Goal: Task Accomplishment & Management: Manage account settings

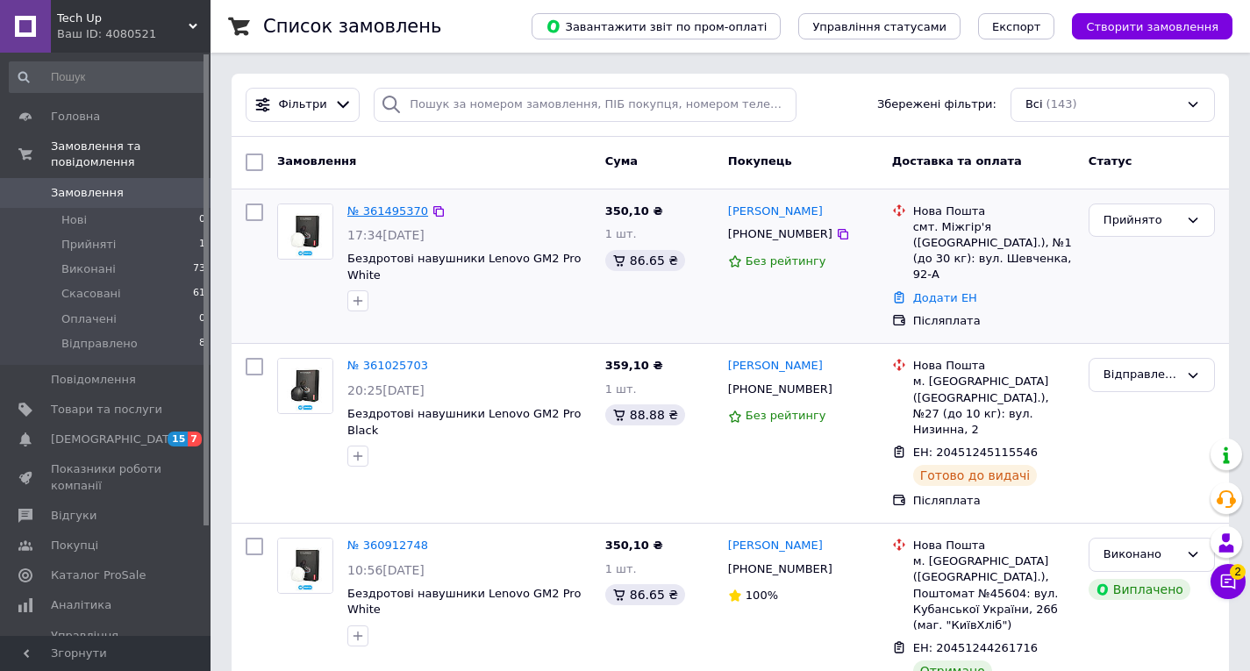
click at [396, 204] on link "№ 361495370" at bounding box center [387, 210] width 81 height 13
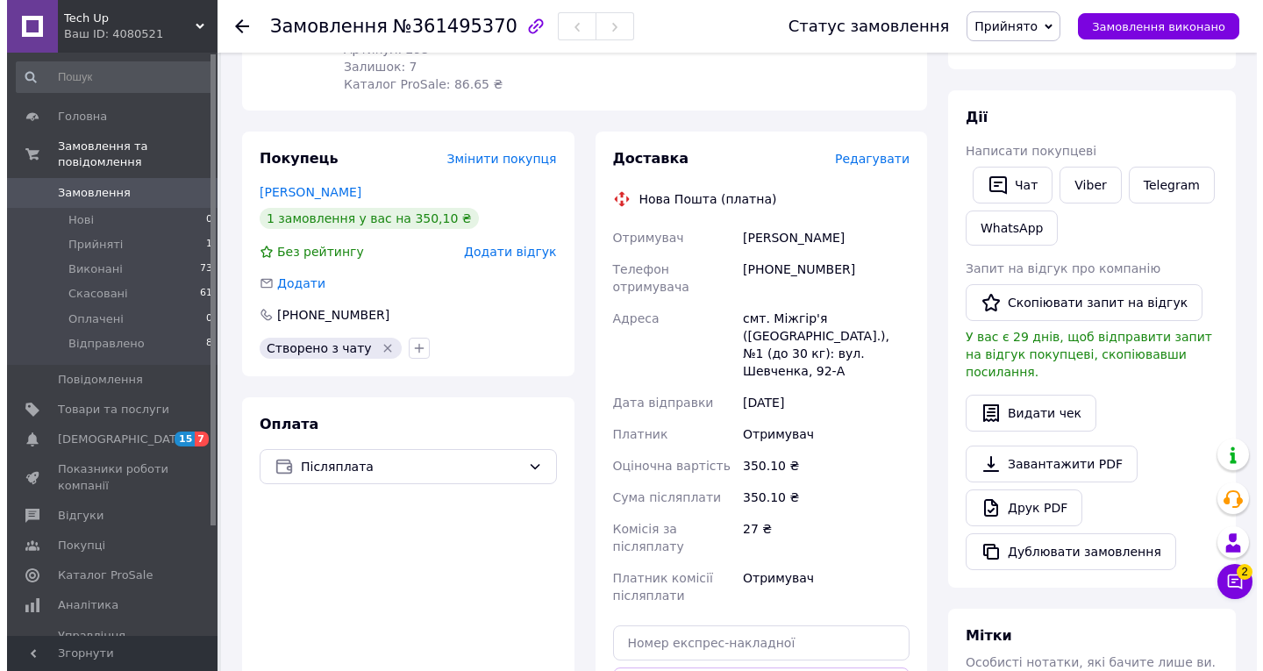
scroll to position [263, 0]
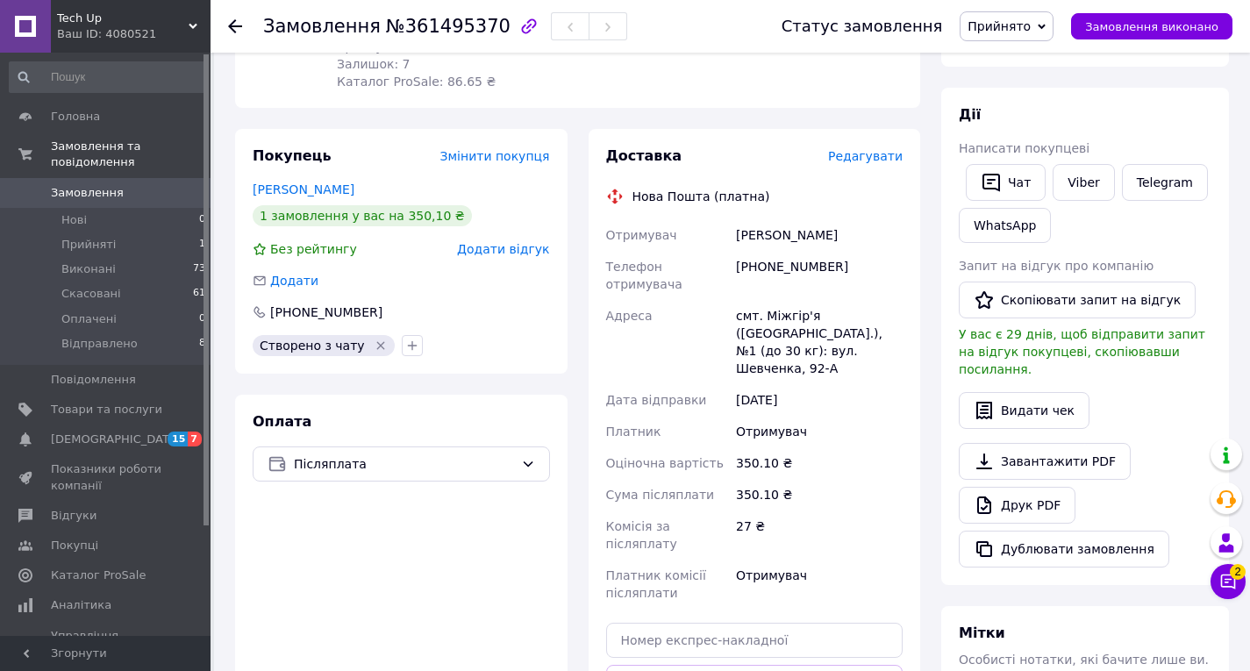
click at [872, 158] on span "Редагувати" at bounding box center [865, 156] width 75 height 14
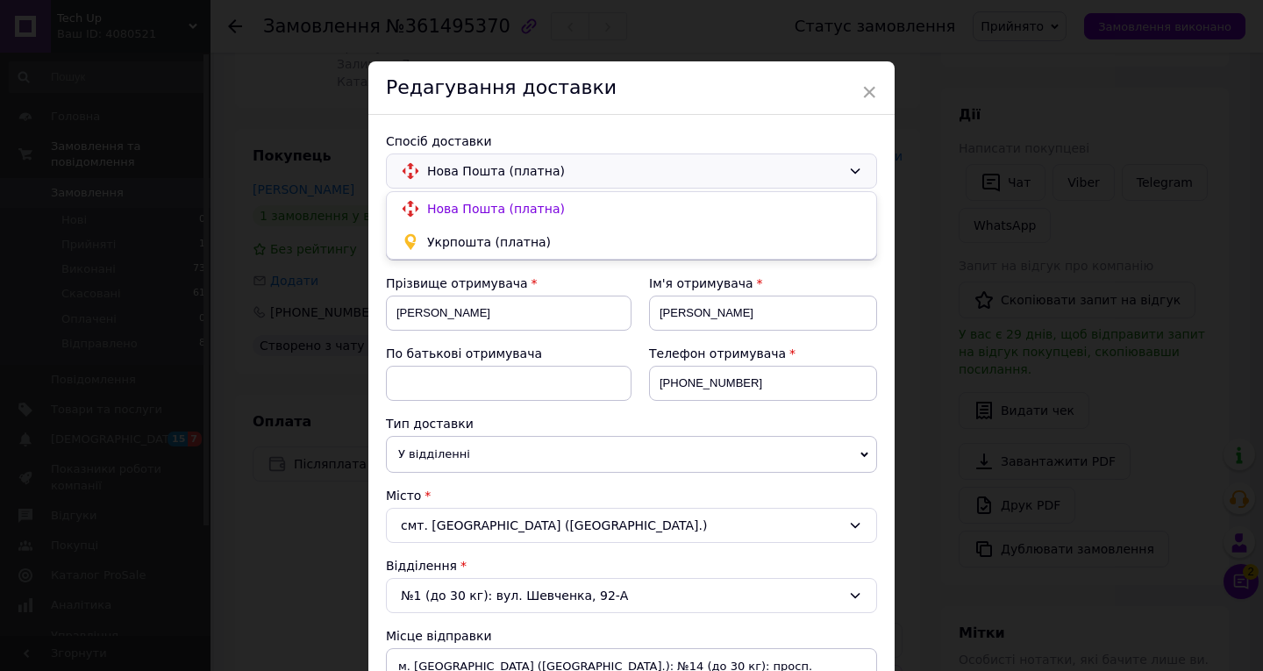
scroll to position [88, 0]
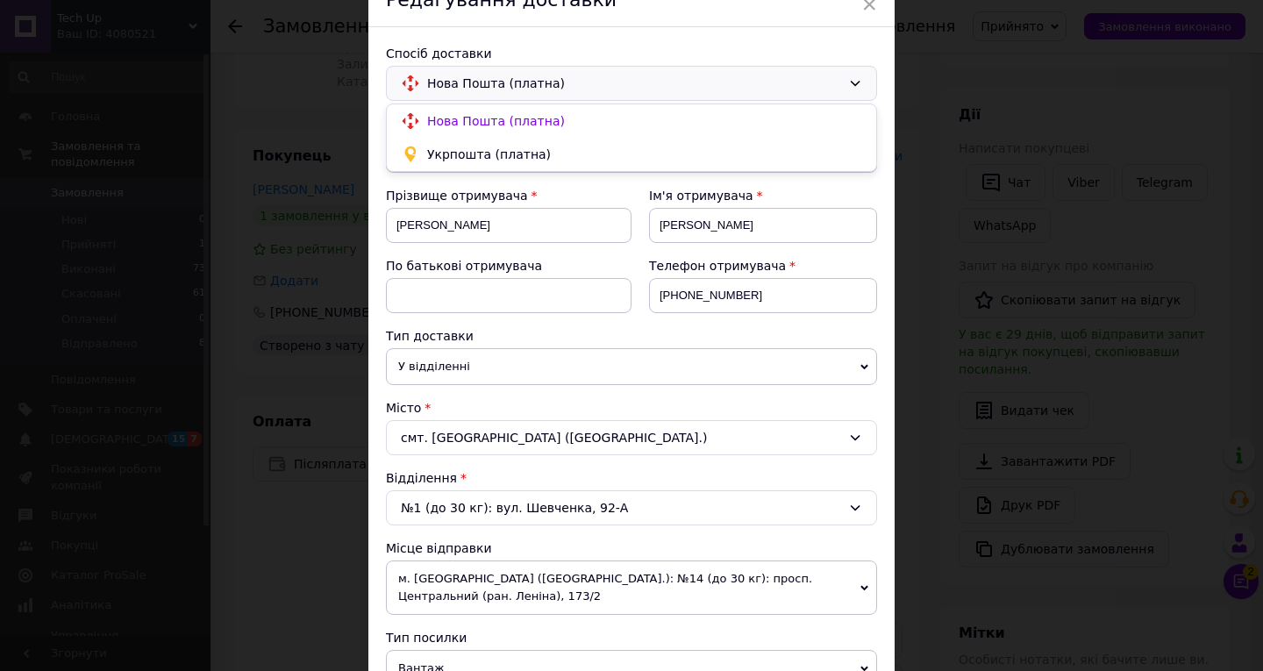
click at [721, 333] on div "Тип доставки" at bounding box center [631, 336] width 491 height 18
click at [722, 333] on div "Тип доставки" at bounding box center [631, 336] width 491 height 18
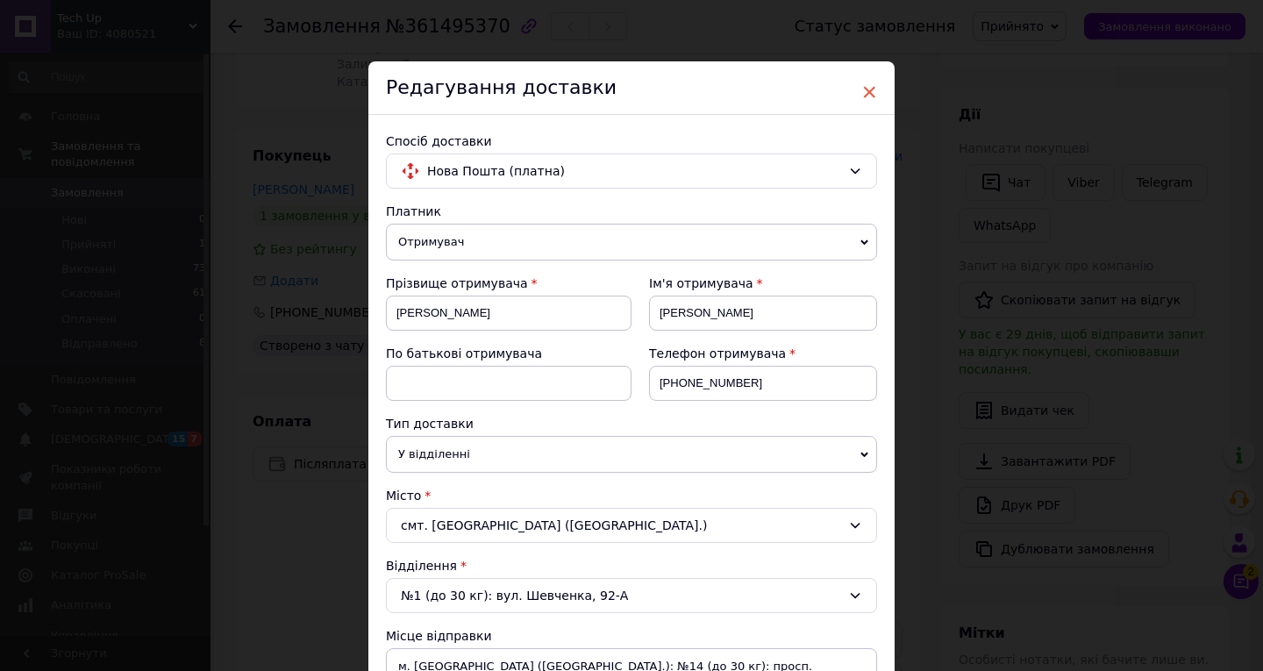
click at [871, 91] on span "×" at bounding box center [869, 92] width 16 height 30
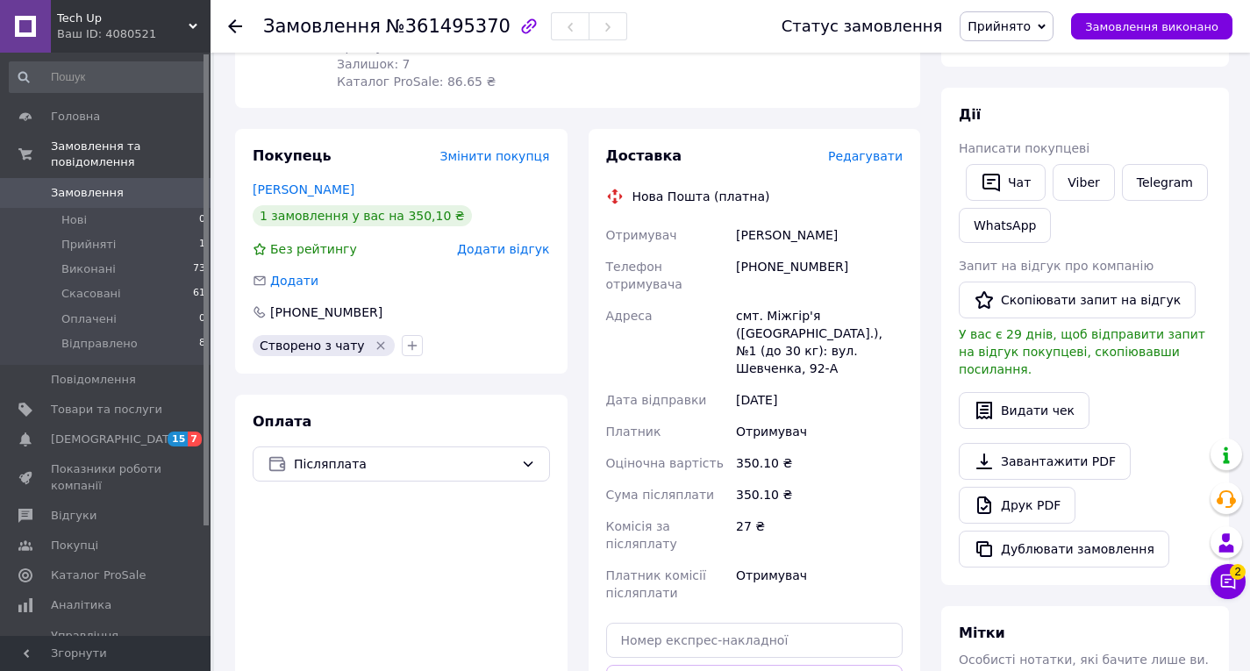
click at [872, 163] on span "Редагувати" at bounding box center [865, 156] width 75 height 14
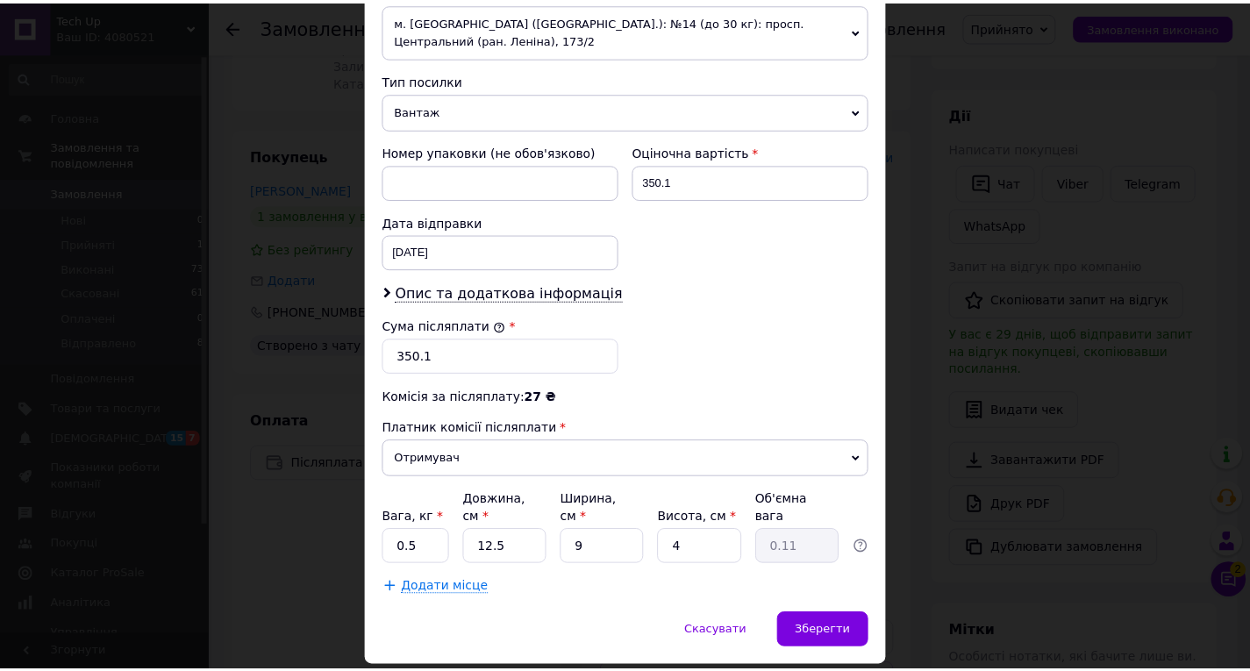
scroll to position [685, 0]
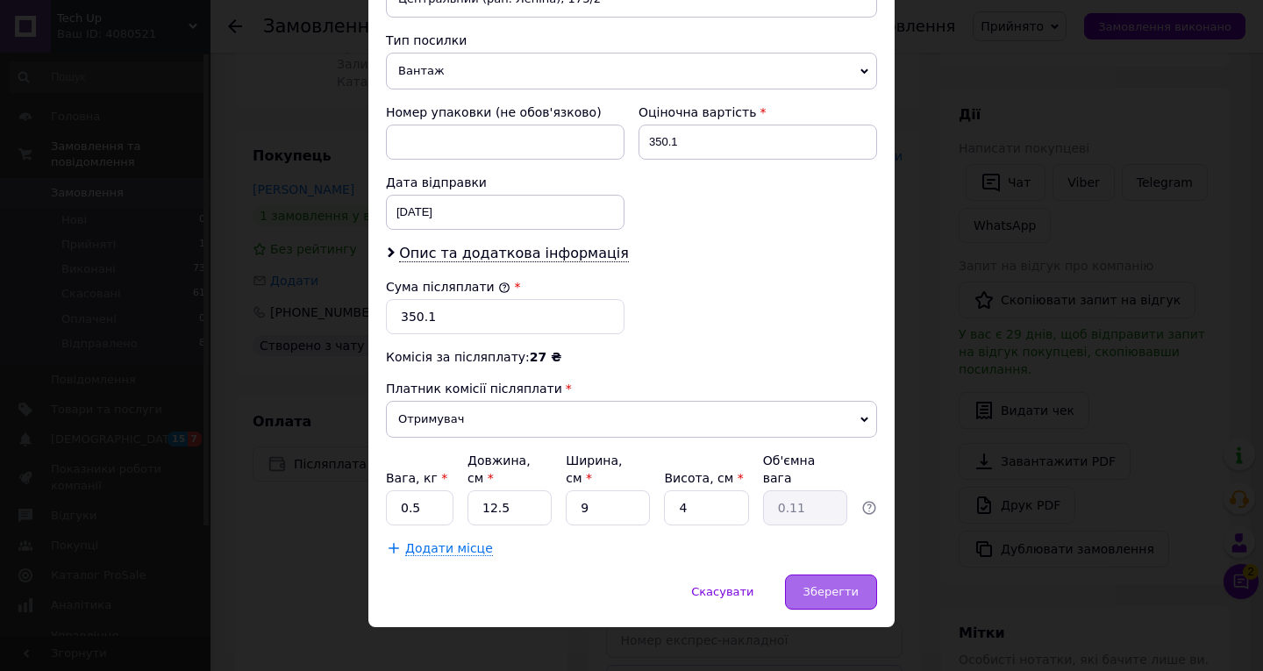
click at [820, 574] on div "Зберегти" at bounding box center [831, 591] width 92 height 35
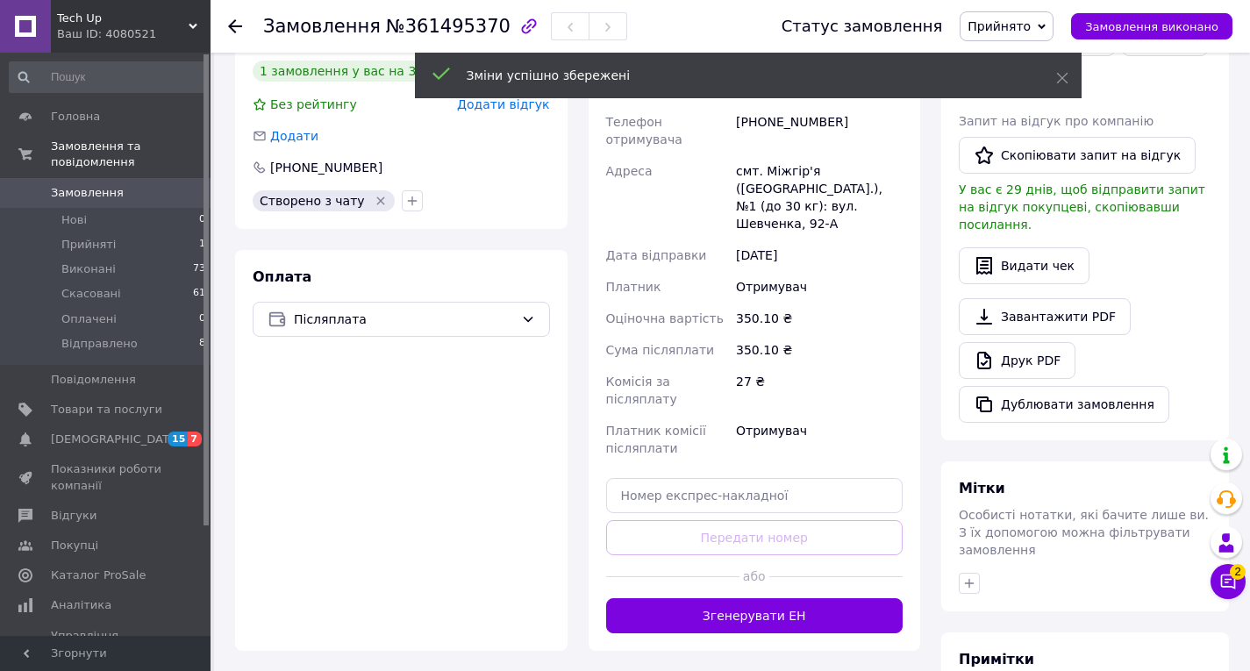
scroll to position [439, 0]
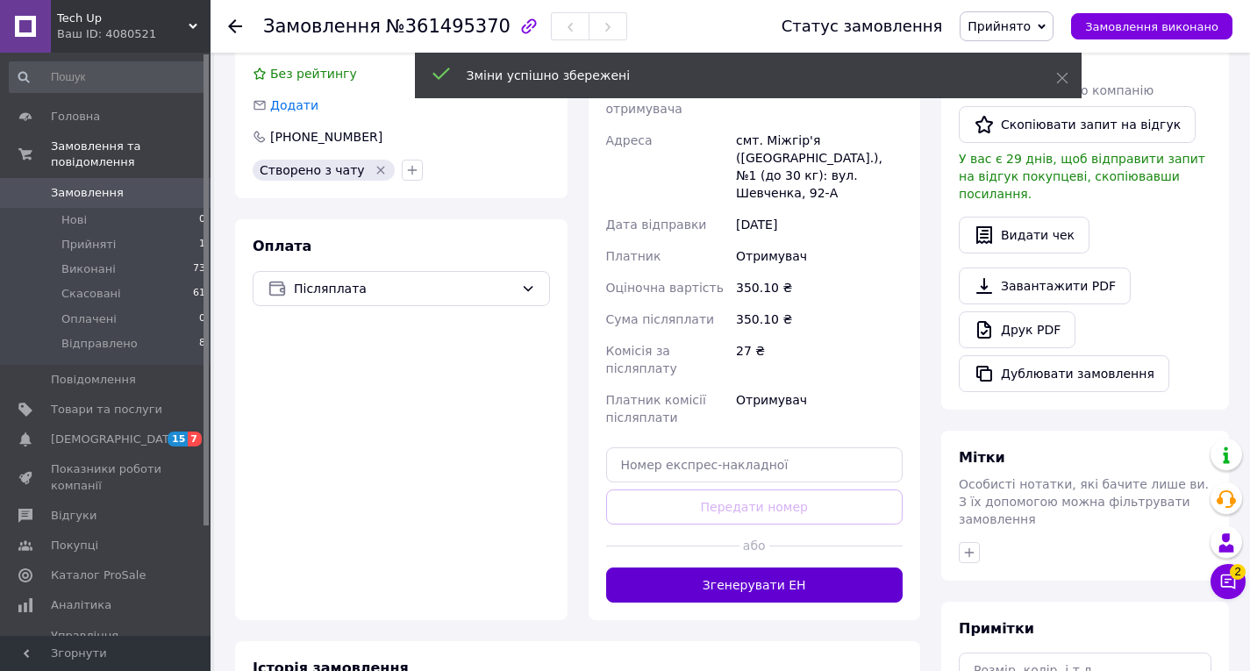
click at [793, 567] on button "Згенерувати ЕН" at bounding box center [754, 584] width 297 height 35
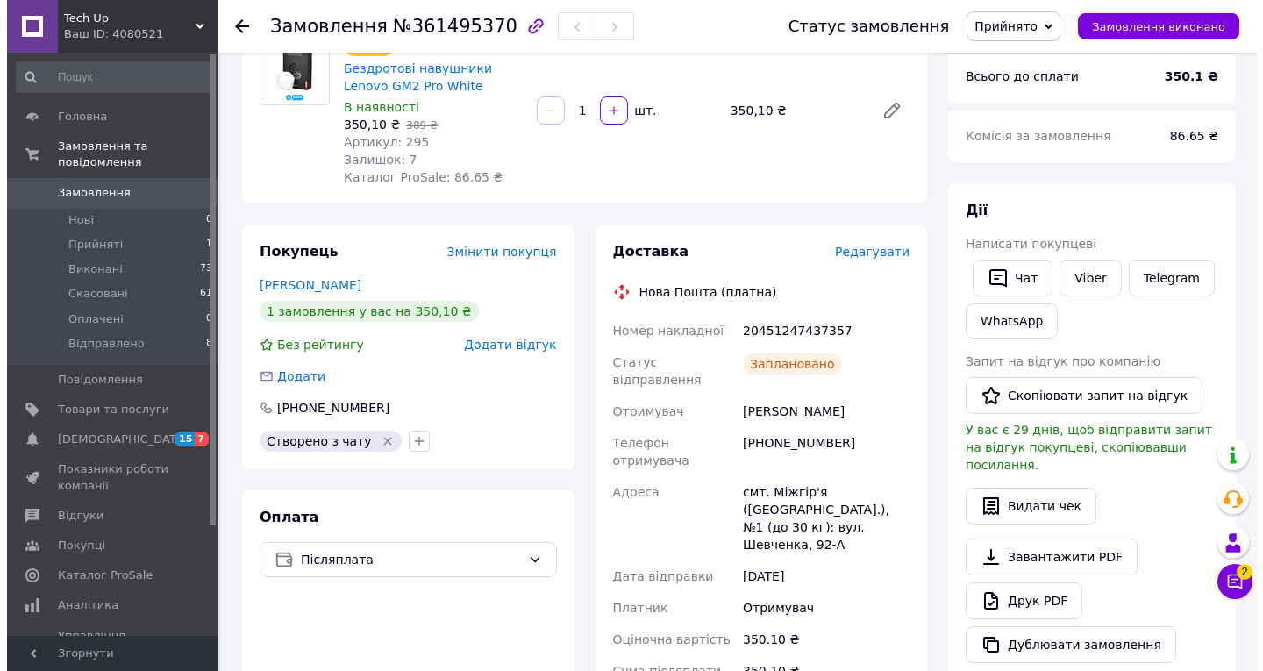
scroll to position [0, 0]
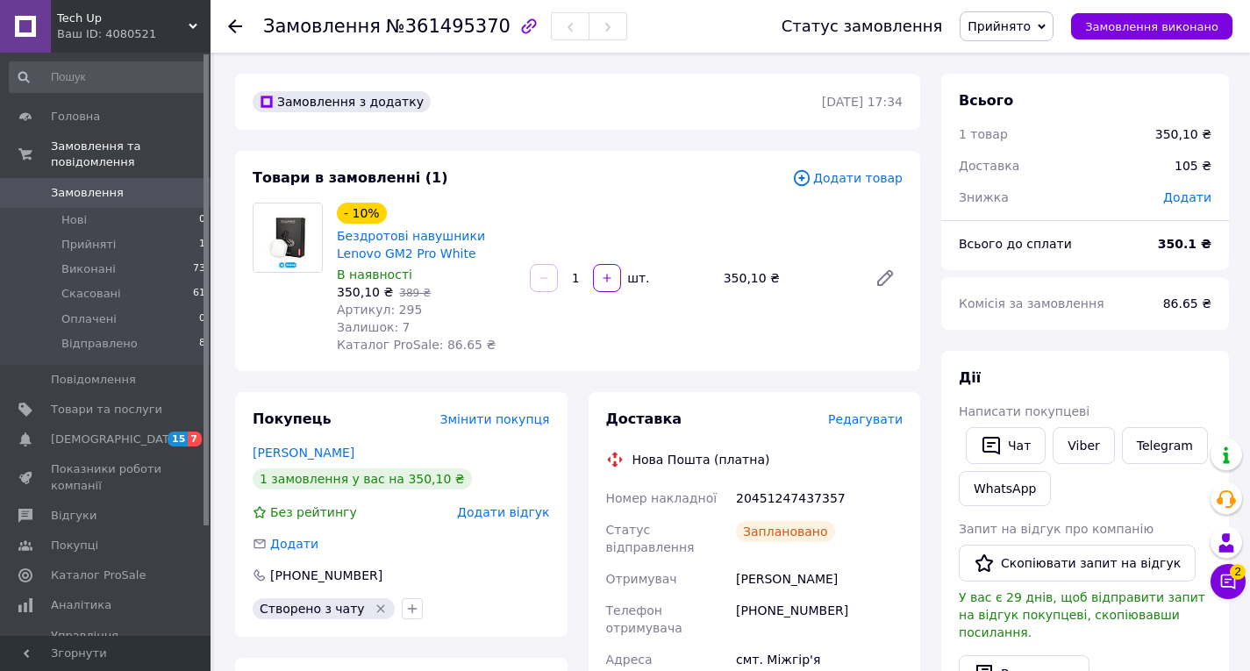
click at [231, 21] on icon at bounding box center [235, 26] width 14 height 14
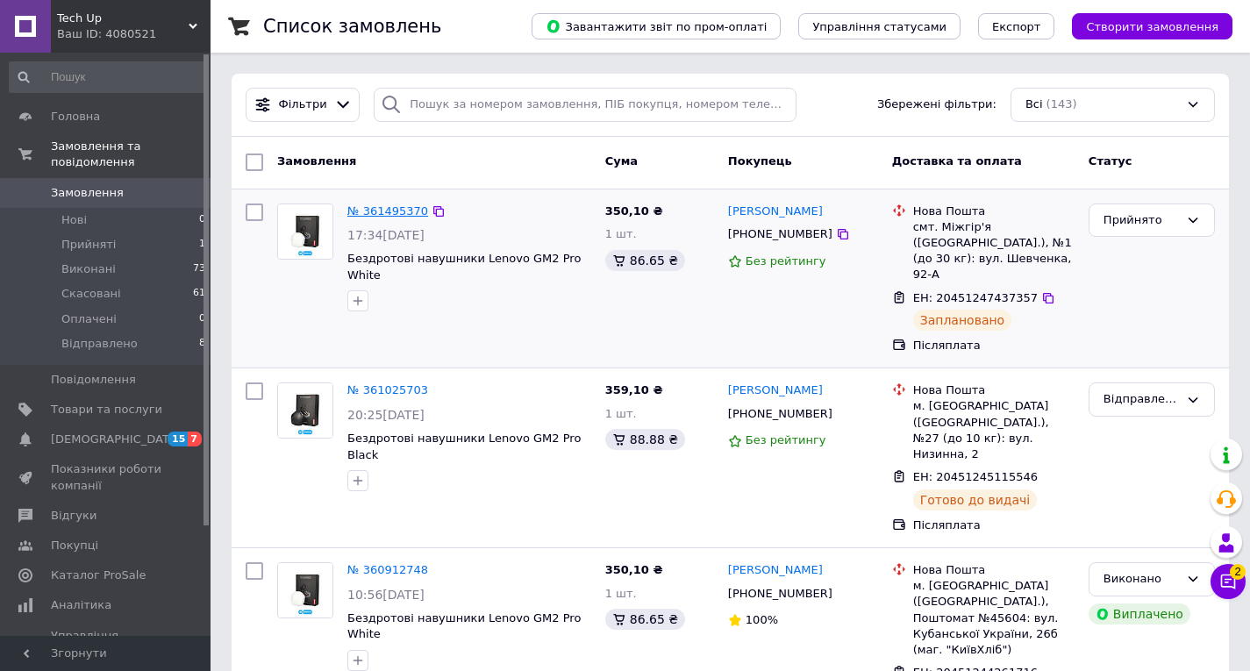
click at [403, 213] on link "№ 361495370" at bounding box center [387, 210] width 81 height 13
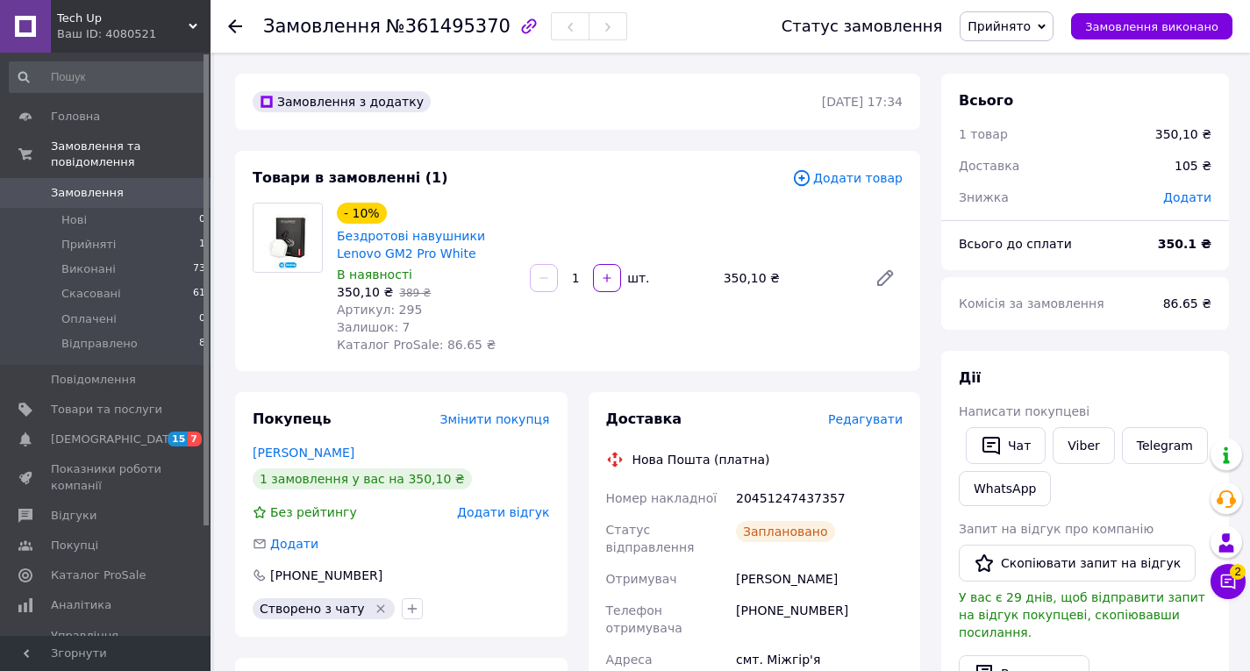
click at [428, 123] on div "Замовлення з додатку [DATE] 17:34" at bounding box center [577, 102] width 685 height 56
click at [230, 25] on use at bounding box center [235, 26] width 14 height 14
